Goal: Navigation & Orientation: Go to known website

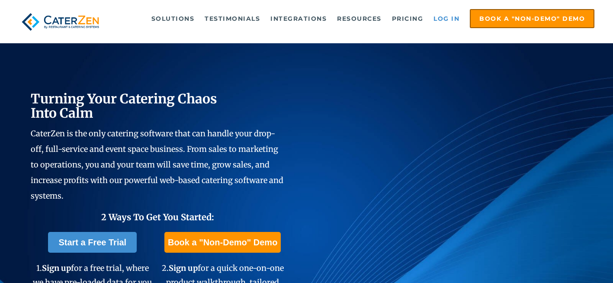
click at [448, 17] on link "Log in" at bounding box center [446, 18] width 35 height 17
click at [443, 21] on link "Log in" at bounding box center [446, 18] width 35 height 17
click at [447, 27] on ul "Solutions Catering CRM Catering Sales Catering Management Catering Marketing Ca…" at bounding box center [355, 18] width 477 height 19
click at [455, 5] on div "Solutions Catering CRM Catering Sales Catering Management Catering Marketing Ca…" at bounding box center [306, 21] width 613 height 43
click at [448, 20] on link "Log in" at bounding box center [446, 18] width 35 height 17
